Goal: Task Accomplishment & Management: Use online tool/utility

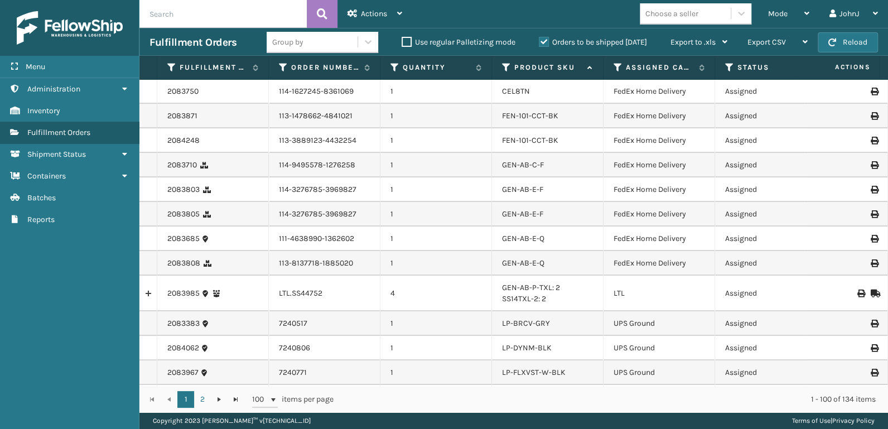
scroll to position [697, 0]
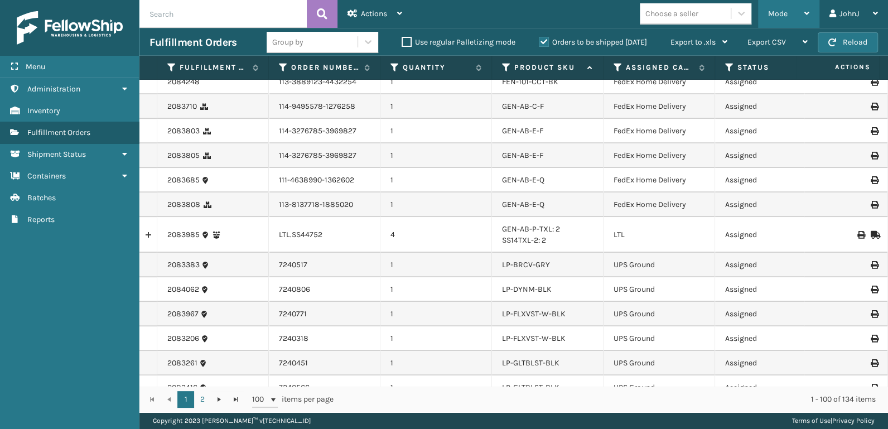
click at [781, 15] on span "Mode" at bounding box center [778, 13] width 20 height 9
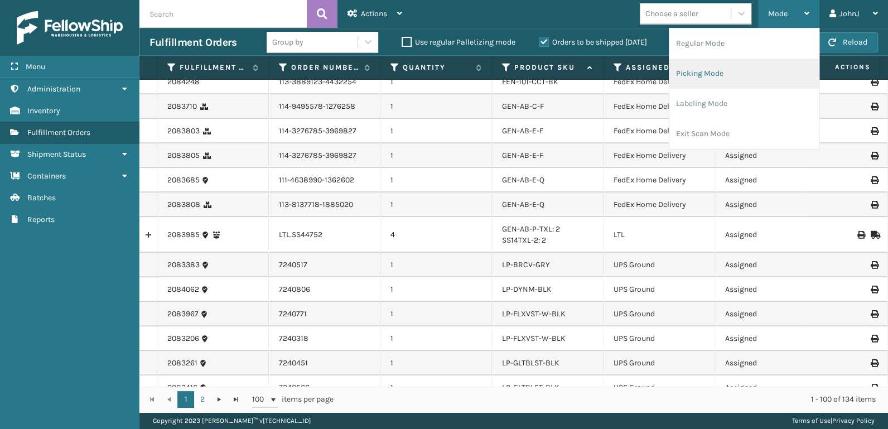
click at [740, 83] on li "Picking Mode" at bounding box center [743, 74] width 149 height 30
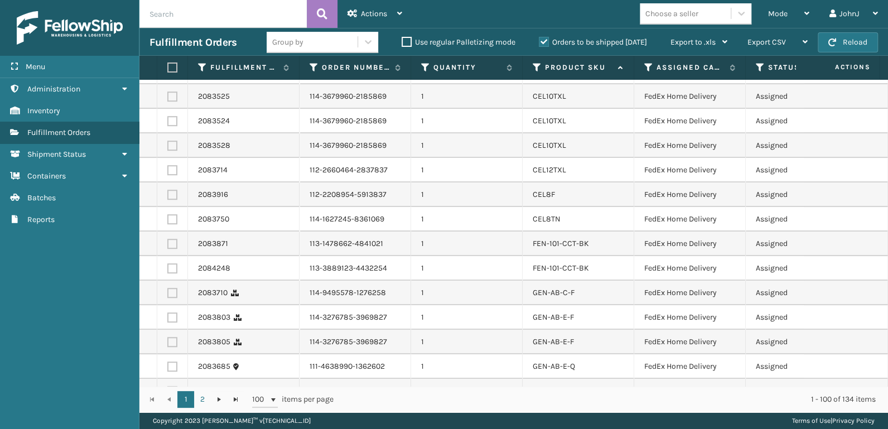
scroll to position [638, 0]
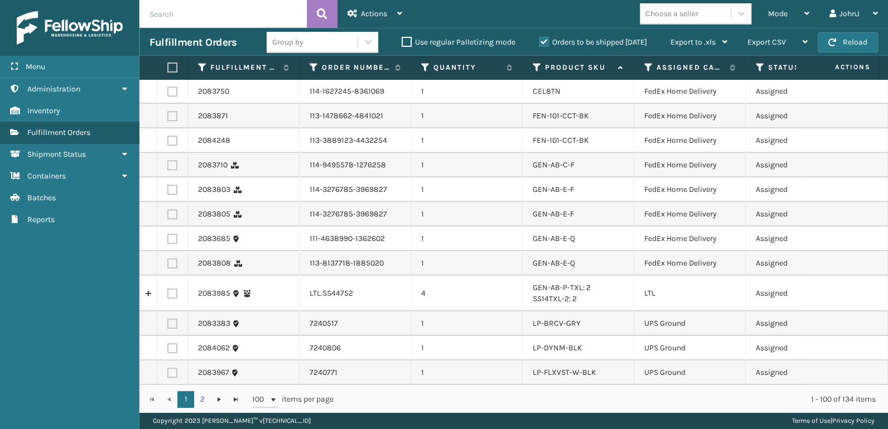
click at [172, 290] on label at bounding box center [172, 293] width 10 height 10
click at [168, 290] on input "checkbox" at bounding box center [167, 291] width 1 height 7
checkbox input "true"
click at [365, 23] on div "Actions" at bounding box center [374, 14] width 55 height 28
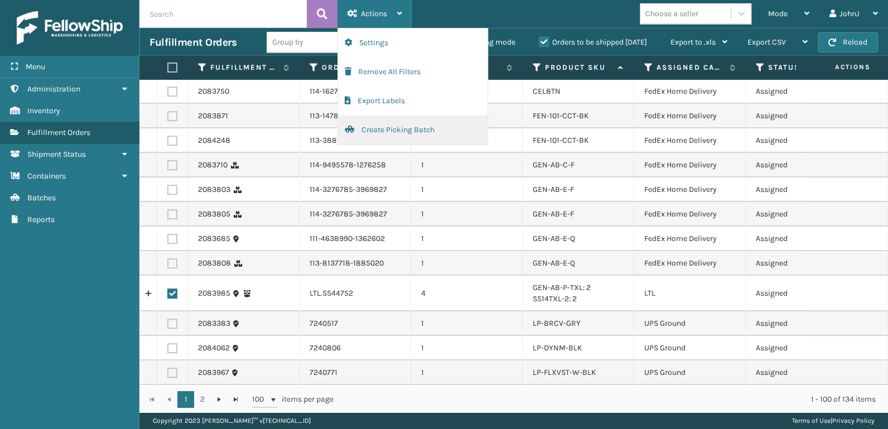
click at [376, 129] on button "Create Picking Batch" at bounding box center [412, 129] width 149 height 29
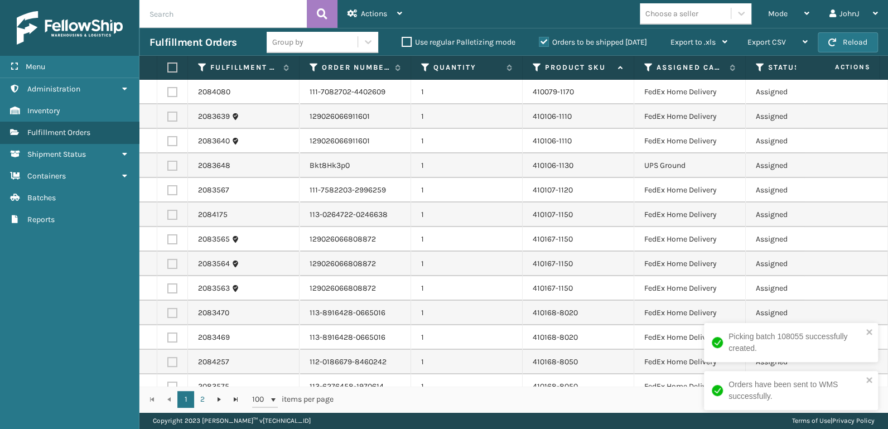
click at [174, 68] on label at bounding box center [170, 67] width 7 height 10
click at [168, 68] on input "checkbox" at bounding box center [167, 67] width 1 height 7
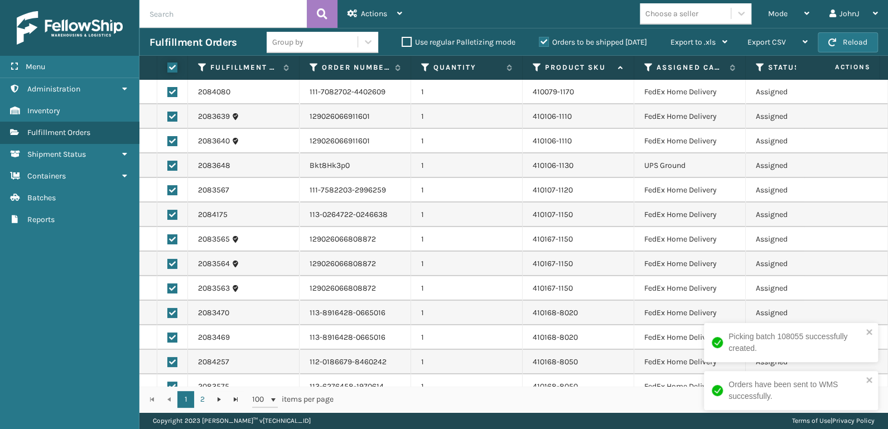
checkbox input "true"
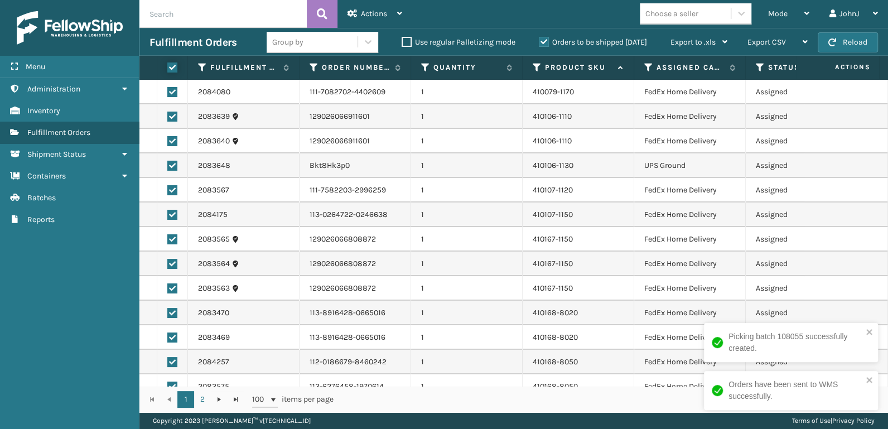
checkbox input "true"
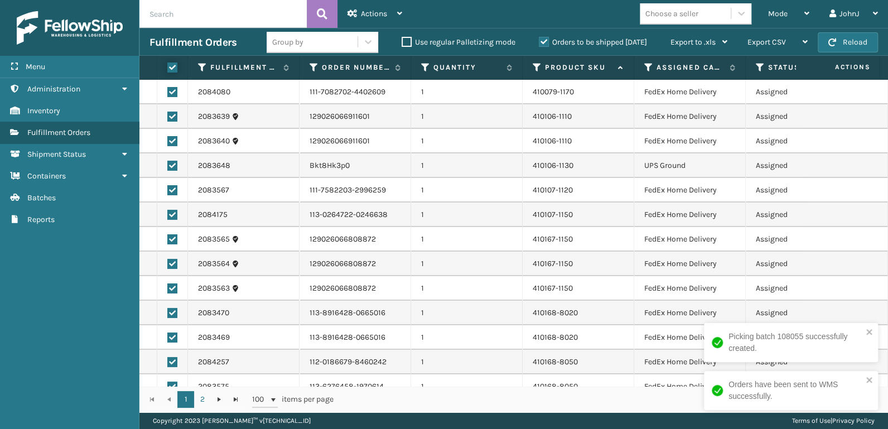
checkbox input "true"
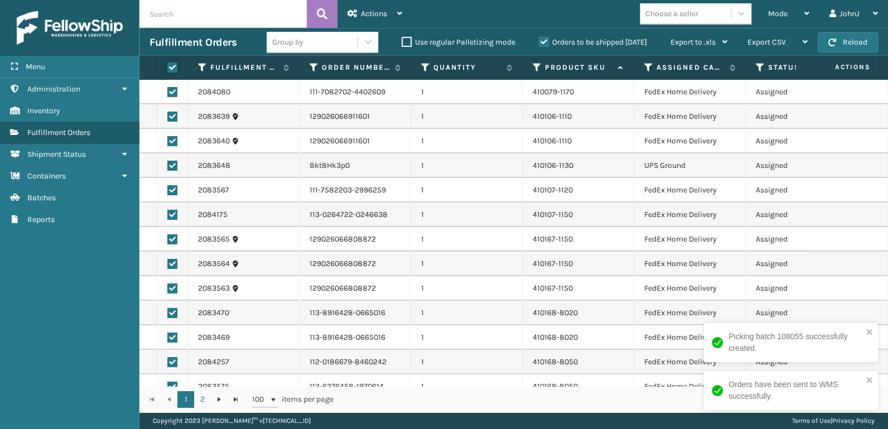
checkbox input "true"
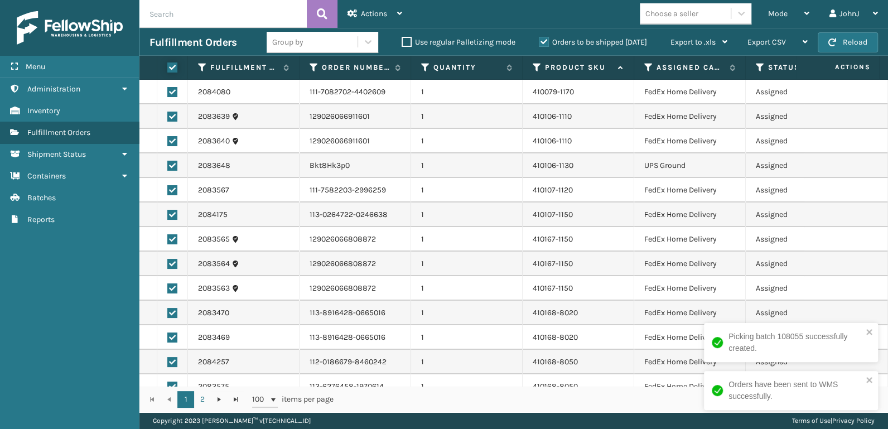
checkbox input "true"
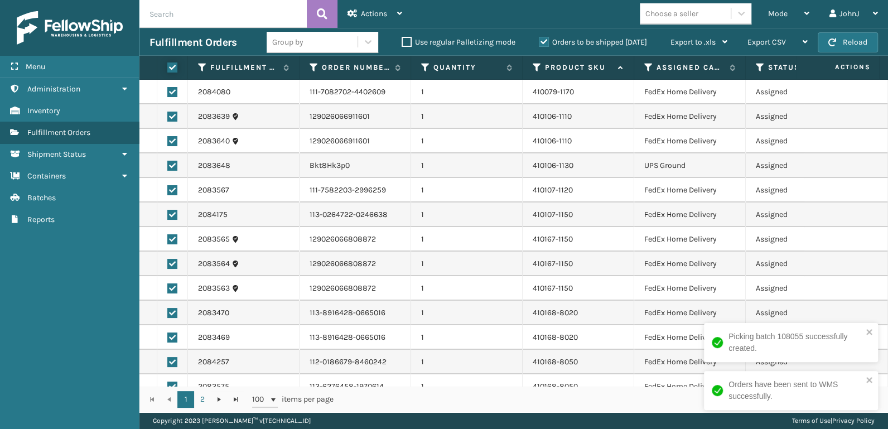
checkbox input "true"
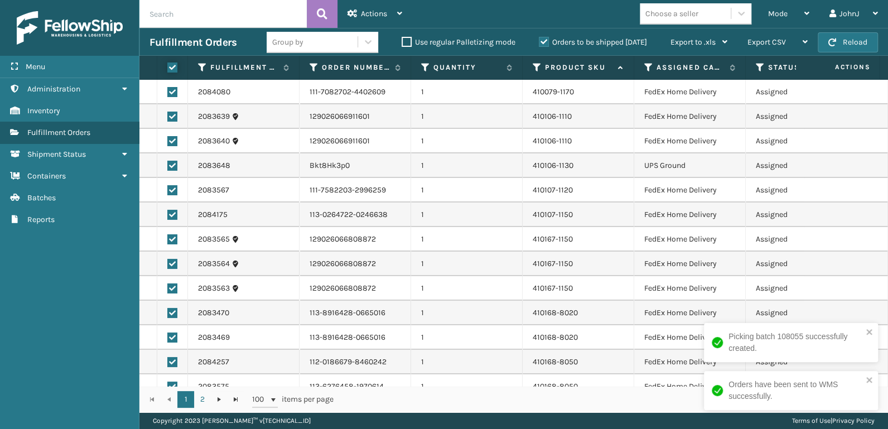
checkbox input "true"
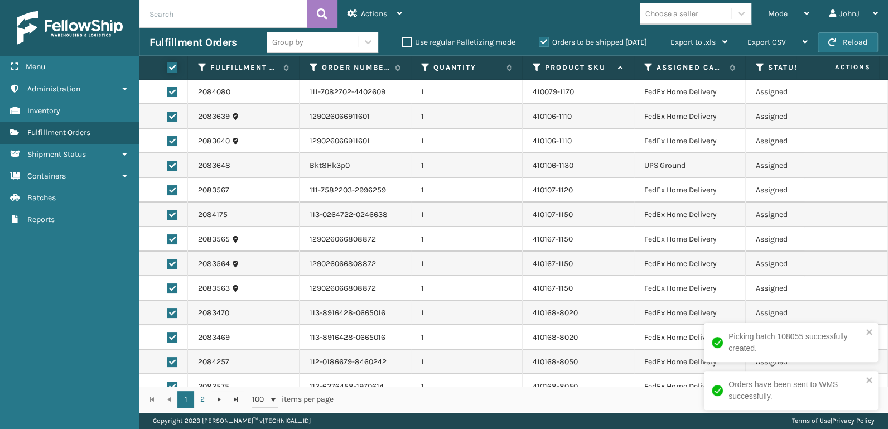
checkbox input "true"
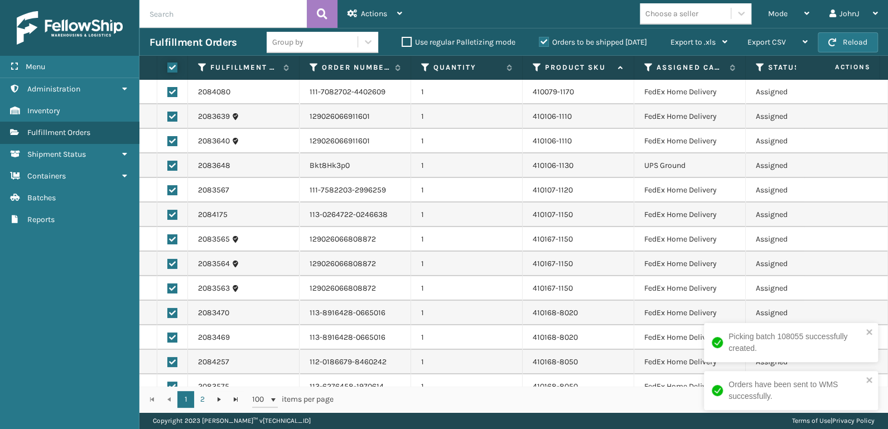
checkbox input "true"
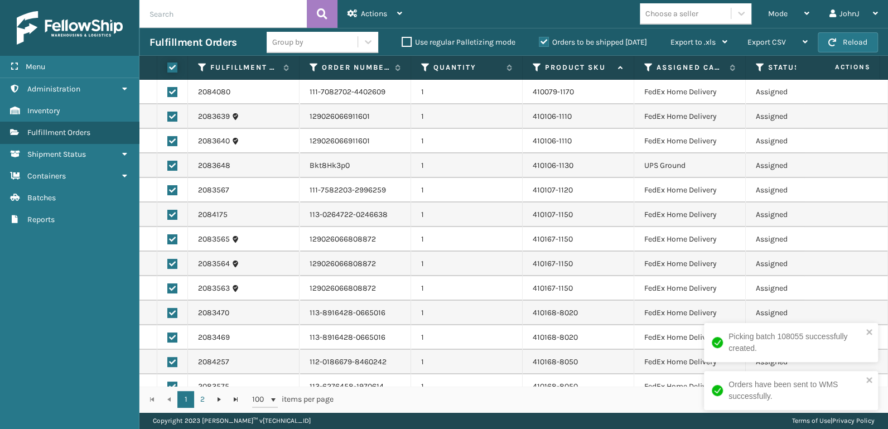
checkbox input "true"
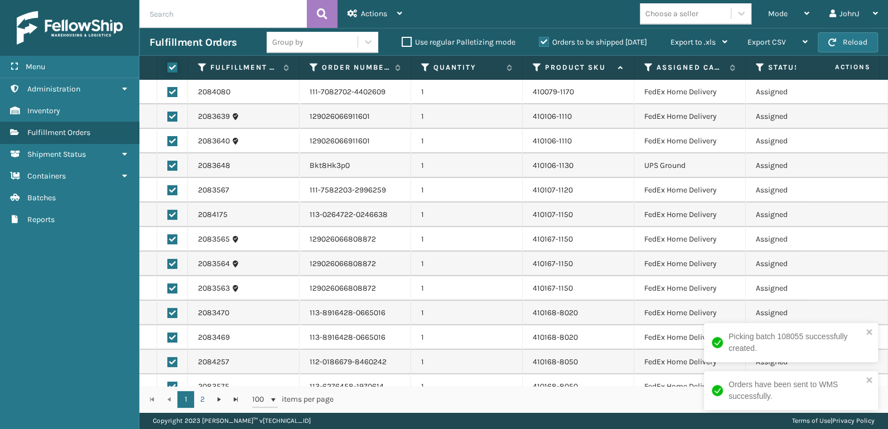
checkbox input "true"
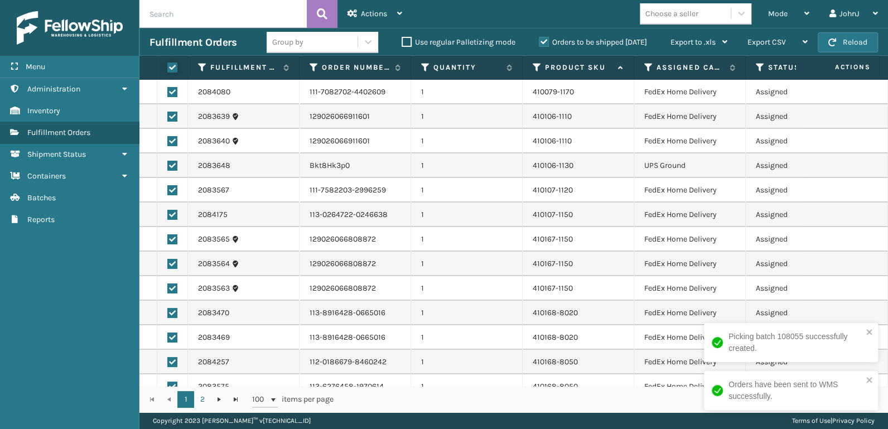
checkbox input "true"
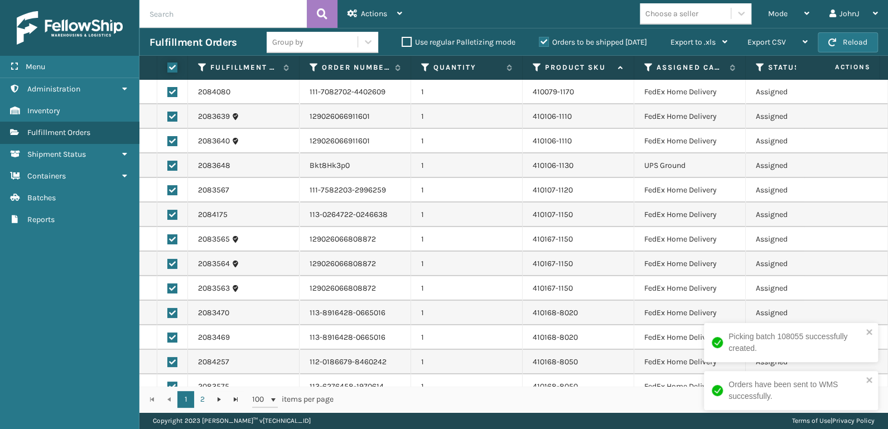
checkbox input "true"
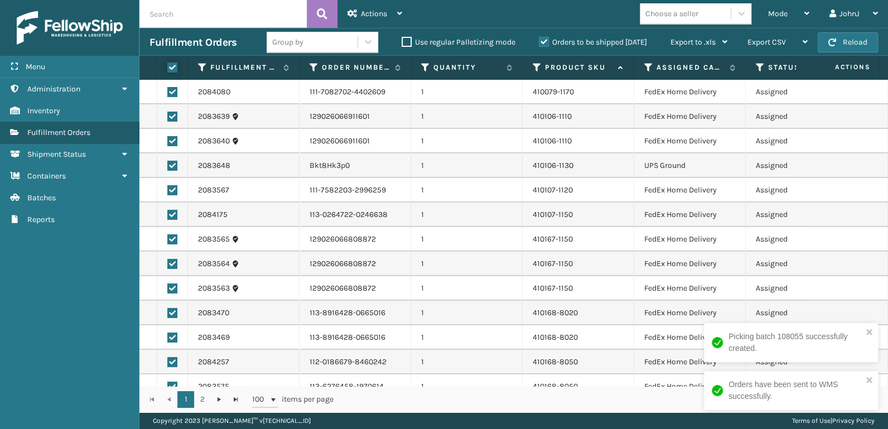
checkbox input "true"
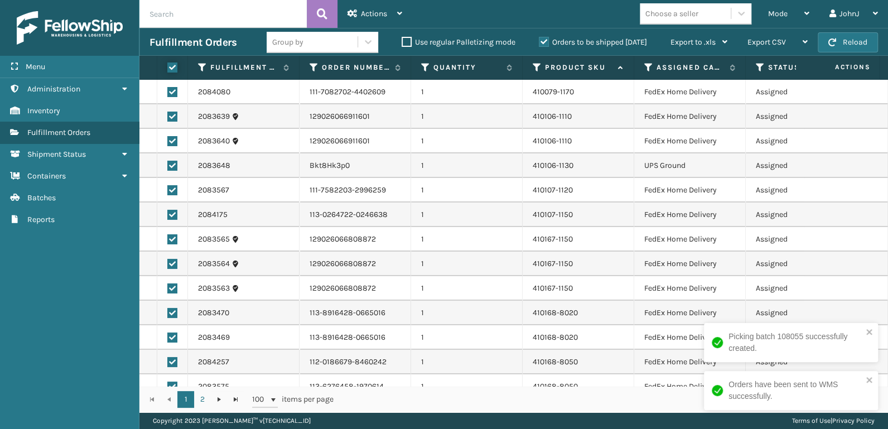
checkbox input "true"
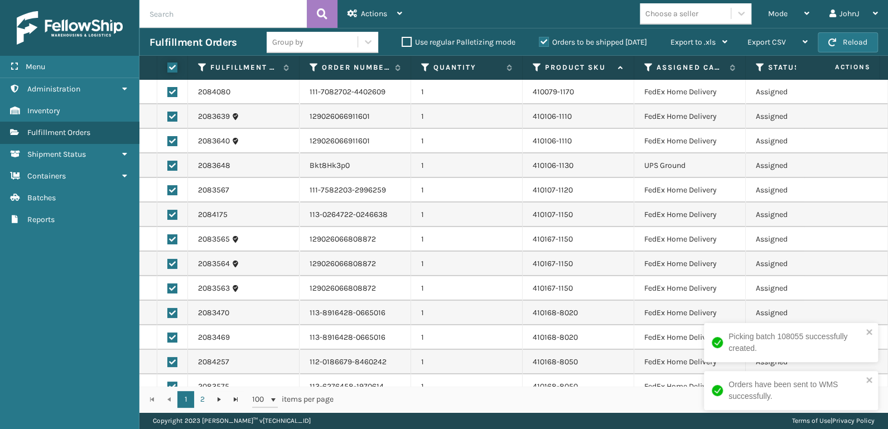
checkbox input "true"
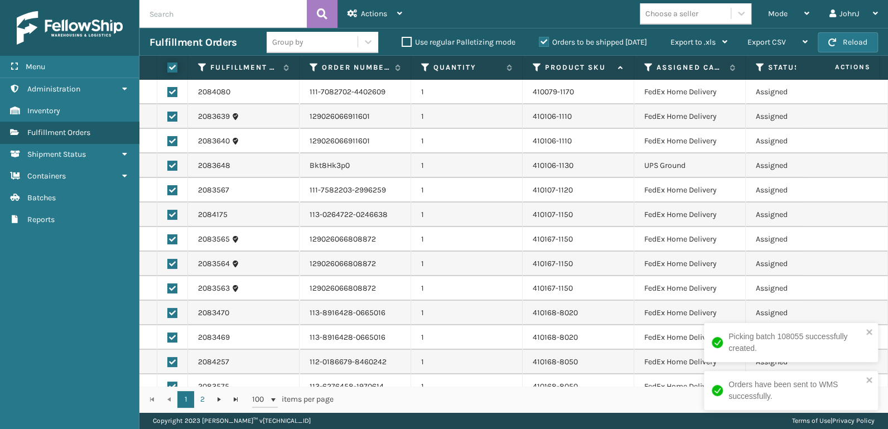
checkbox input "true"
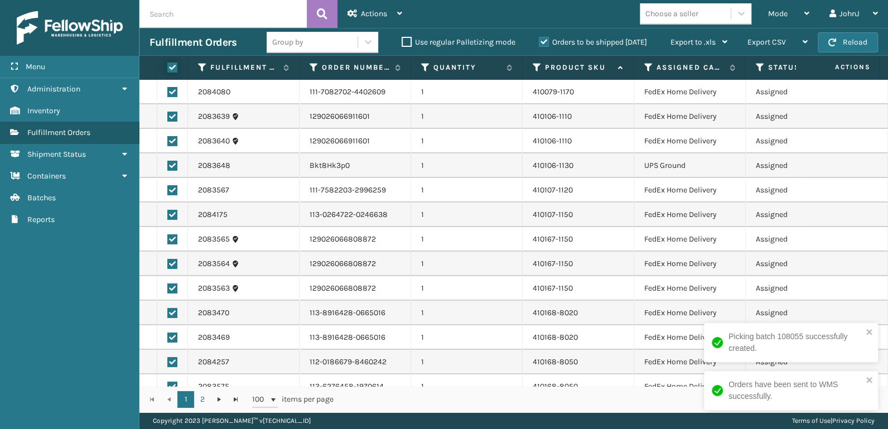
checkbox input "true"
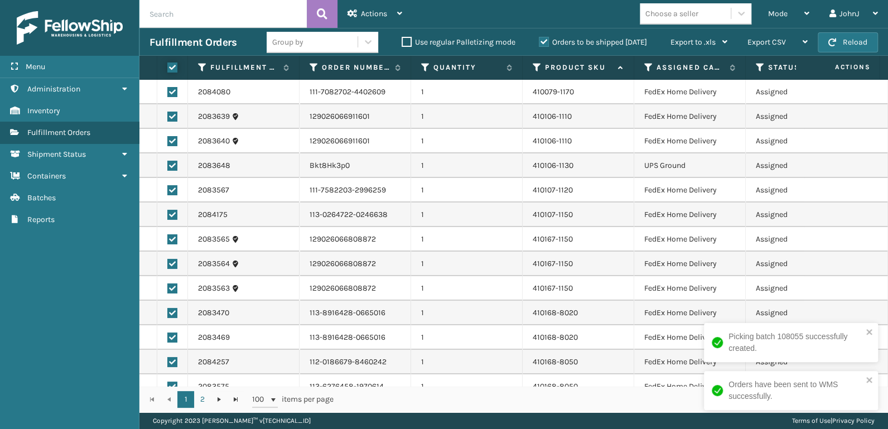
checkbox input "true"
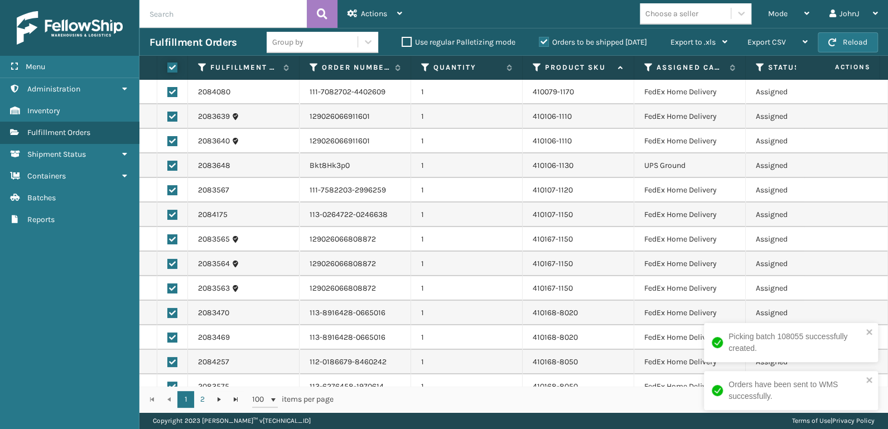
checkbox input "true"
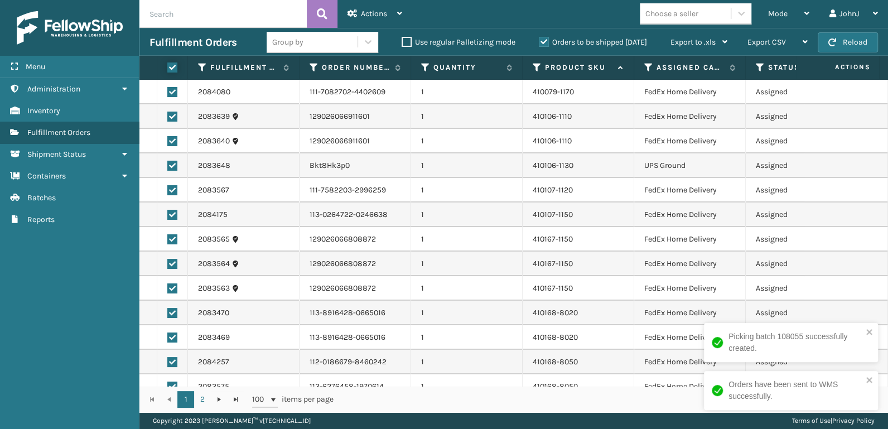
checkbox input "true"
click at [384, 16] on span "Actions" at bounding box center [374, 13] width 26 height 9
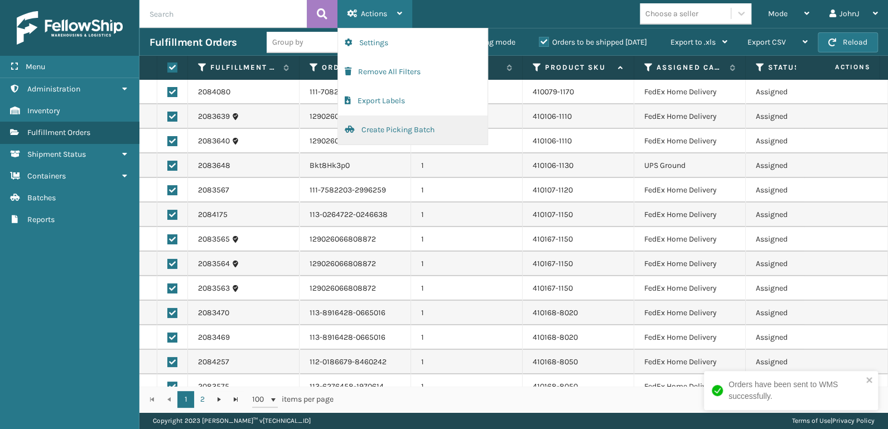
click at [403, 128] on button "Create Picking Batch" at bounding box center [412, 129] width 149 height 29
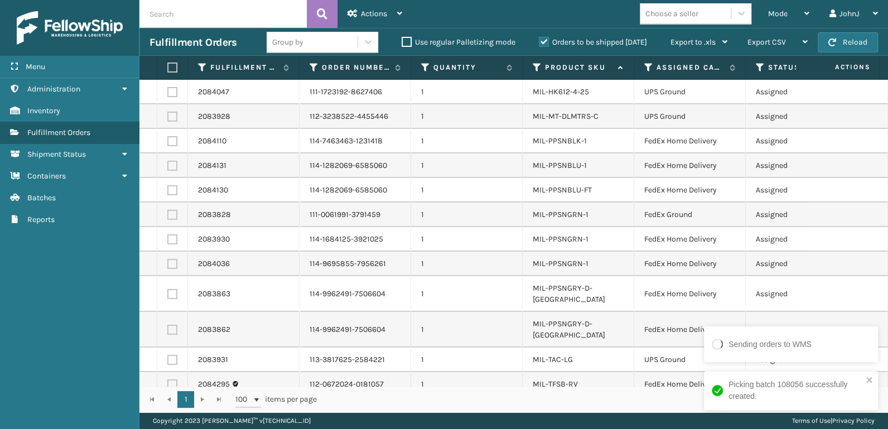
click at [170, 70] on label at bounding box center [170, 67] width 7 height 10
click at [168, 70] on input "checkbox" at bounding box center [167, 67] width 1 height 7
checkbox input "true"
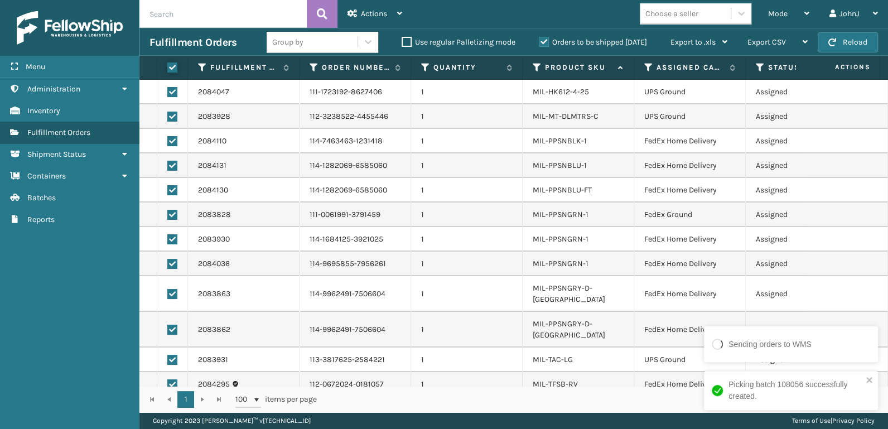
checkbox input "true"
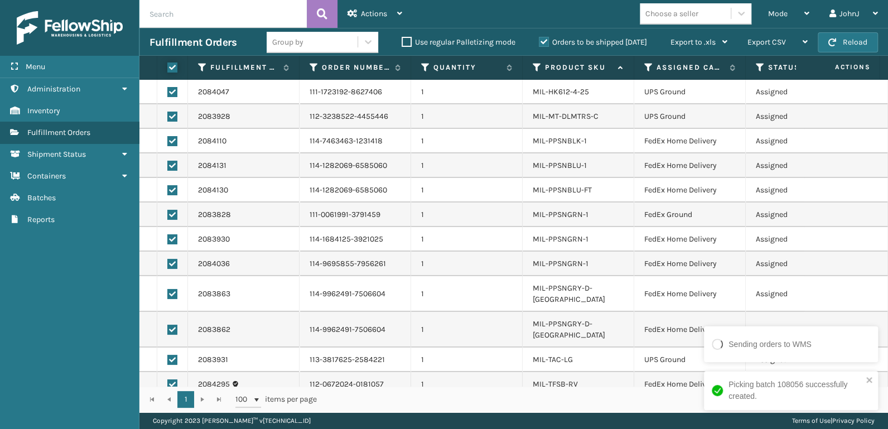
checkbox input "true"
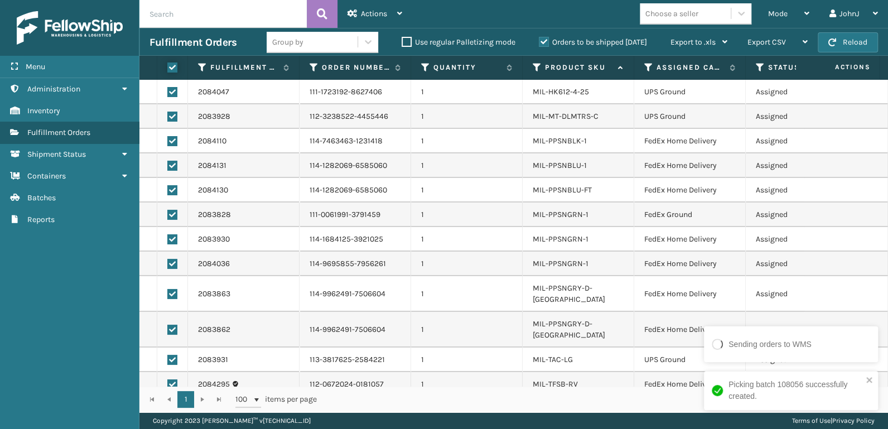
checkbox input "true"
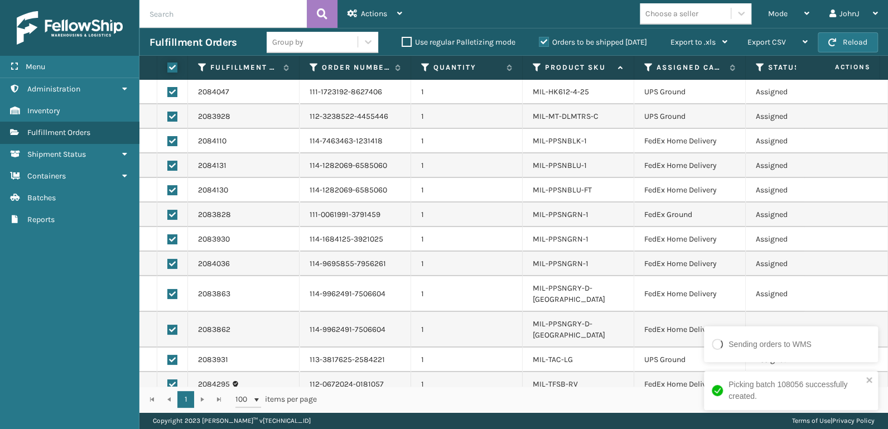
checkbox input "true"
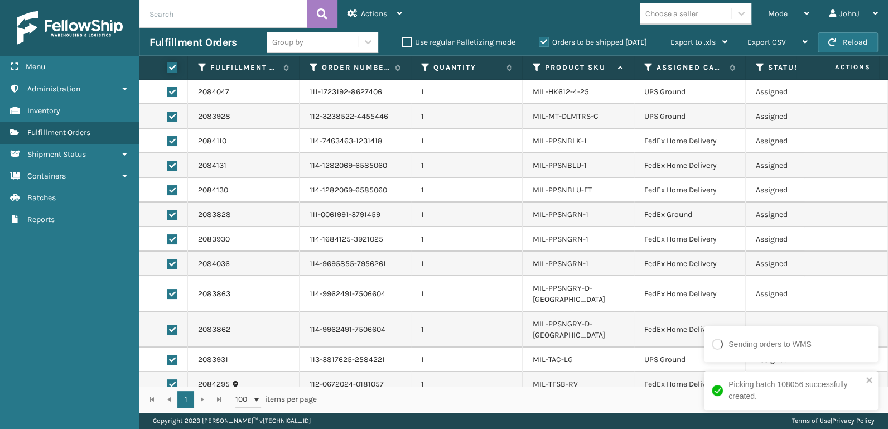
checkbox input "true"
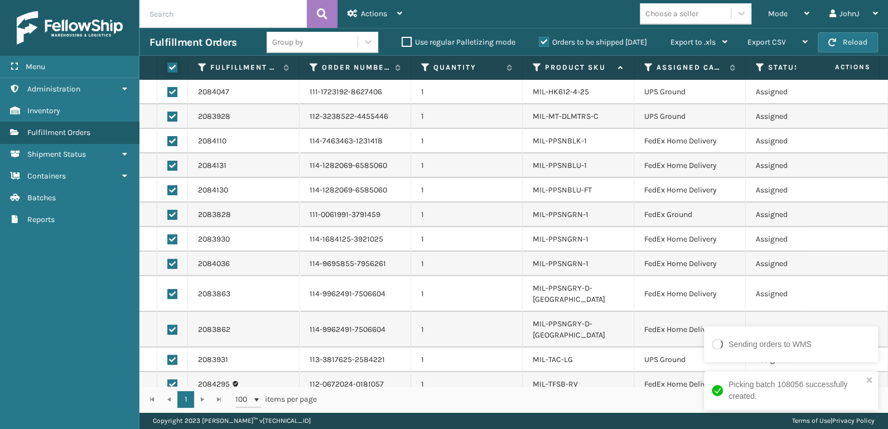
checkbox input "true"
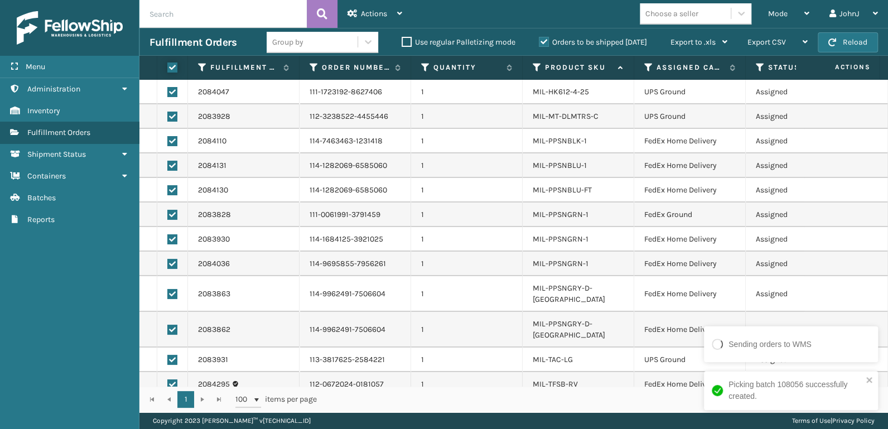
checkbox input "true"
click at [378, 20] on div "Actions" at bounding box center [374, 14] width 55 height 28
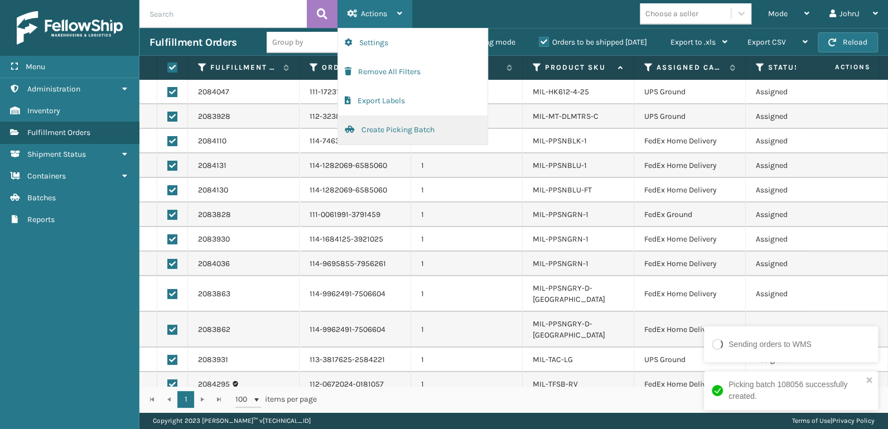
click at [399, 129] on button "Create Picking Batch" at bounding box center [412, 129] width 149 height 29
